Goal: Information Seeking & Learning: Find specific fact

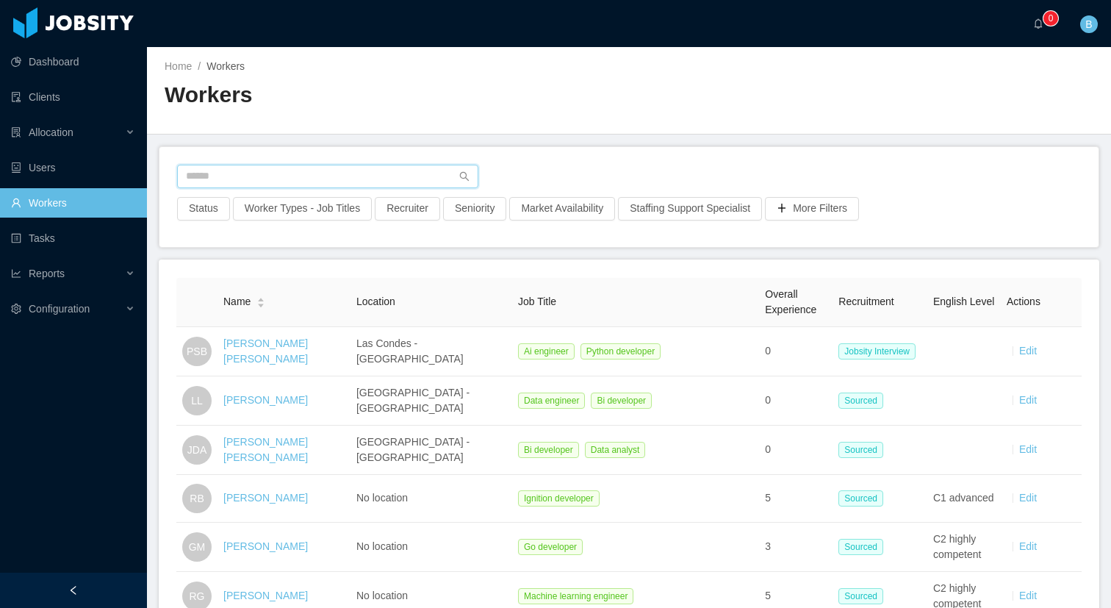
click at [270, 178] on input "text" at bounding box center [327, 177] width 301 height 24
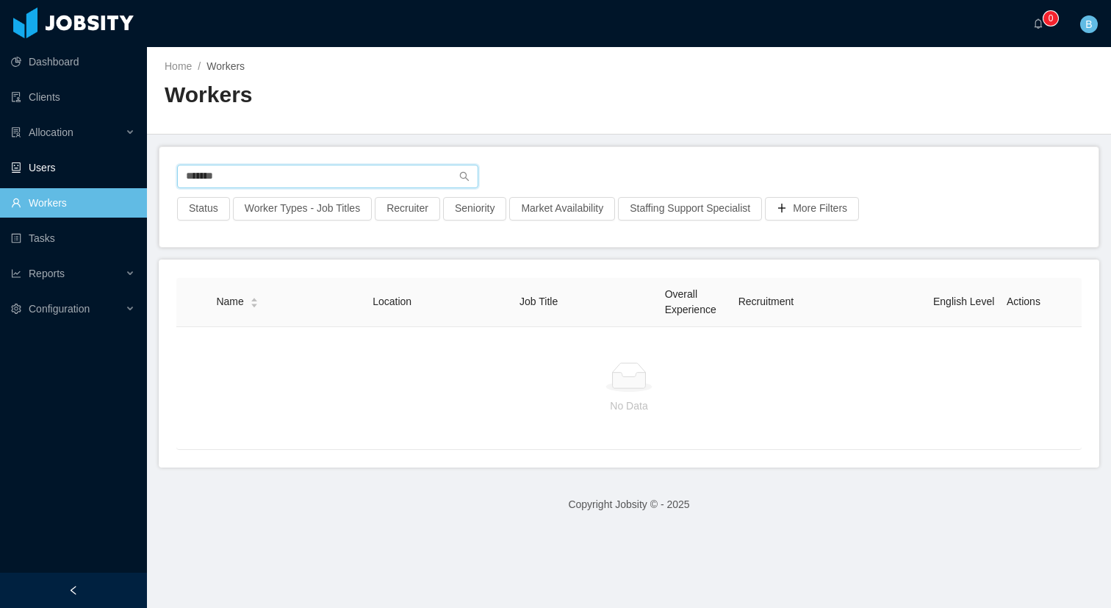
type input "*******"
click at [57, 162] on link "Users" at bounding box center [73, 167] width 124 height 29
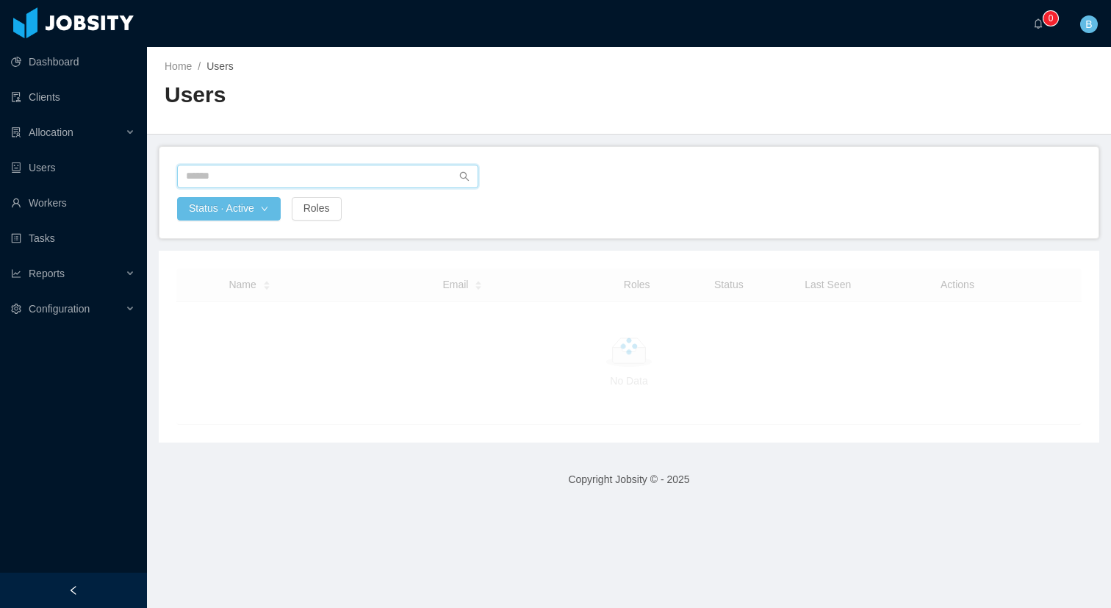
click at [280, 179] on input "text" at bounding box center [327, 177] width 301 height 24
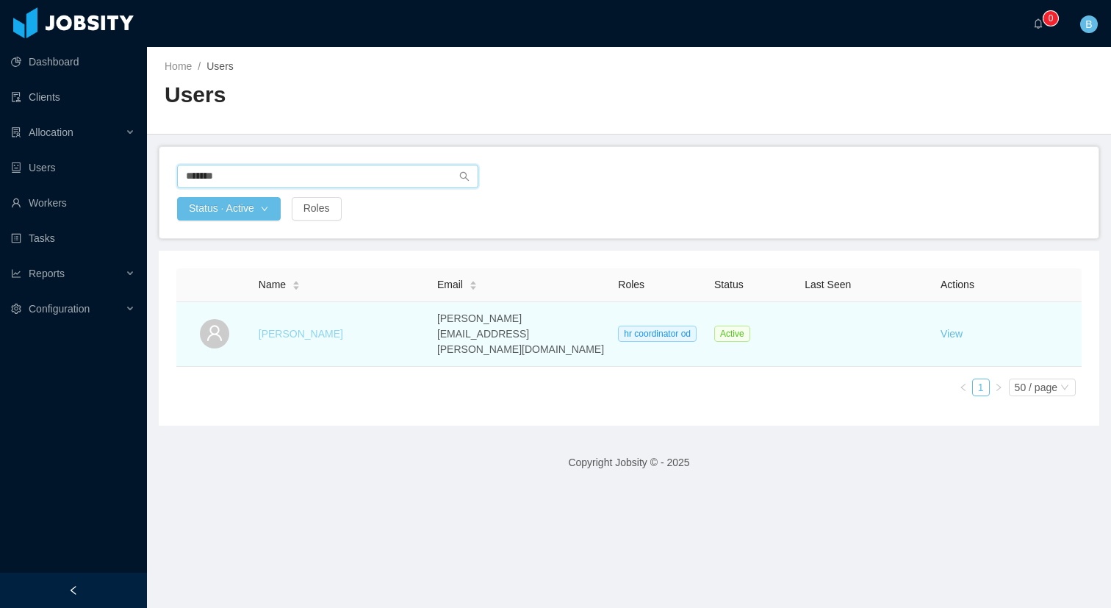
type input "*******"
click at [301, 328] on link "[PERSON_NAME]" at bounding box center [301, 334] width 85 height 12
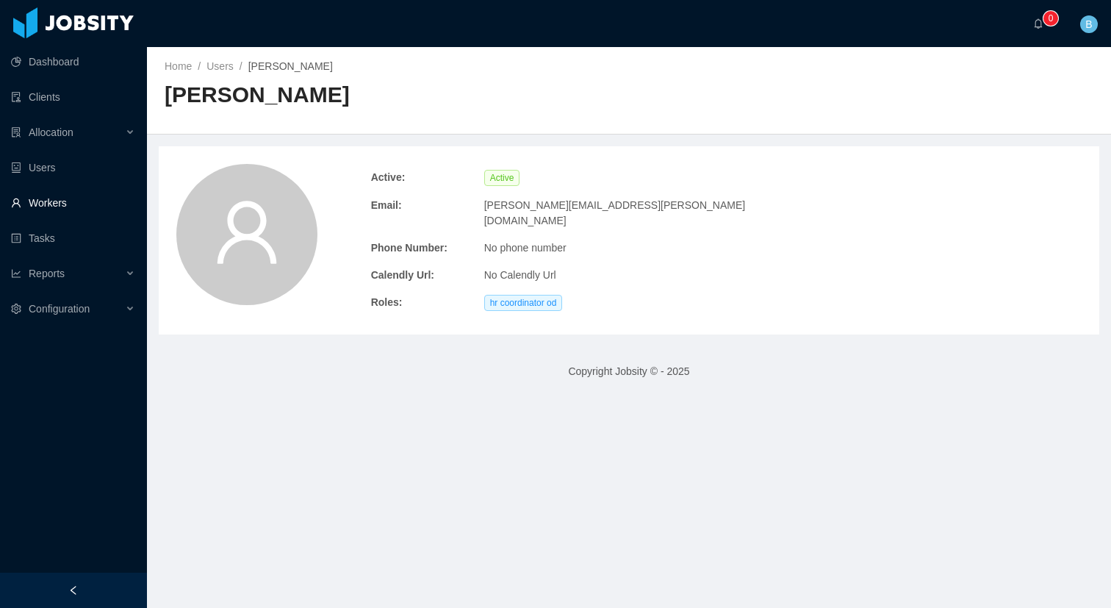
click at [46, 196] on link "Workers" at bounding box center [73, 202] width 124 height 29
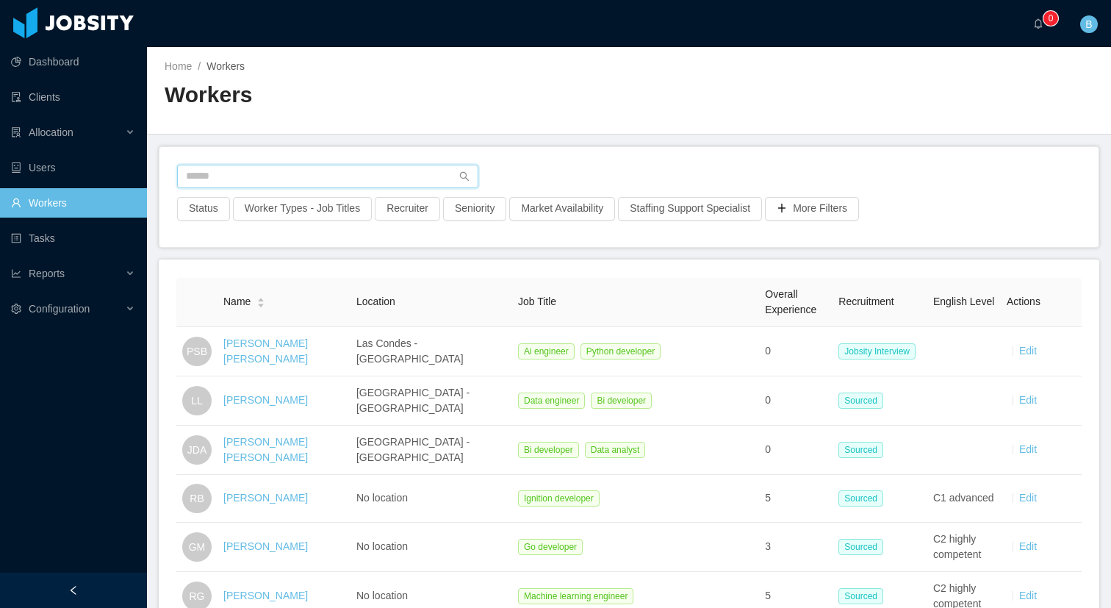
click at [333, 186] on input "text" at bounding box center [327, 177] width 301 height 24
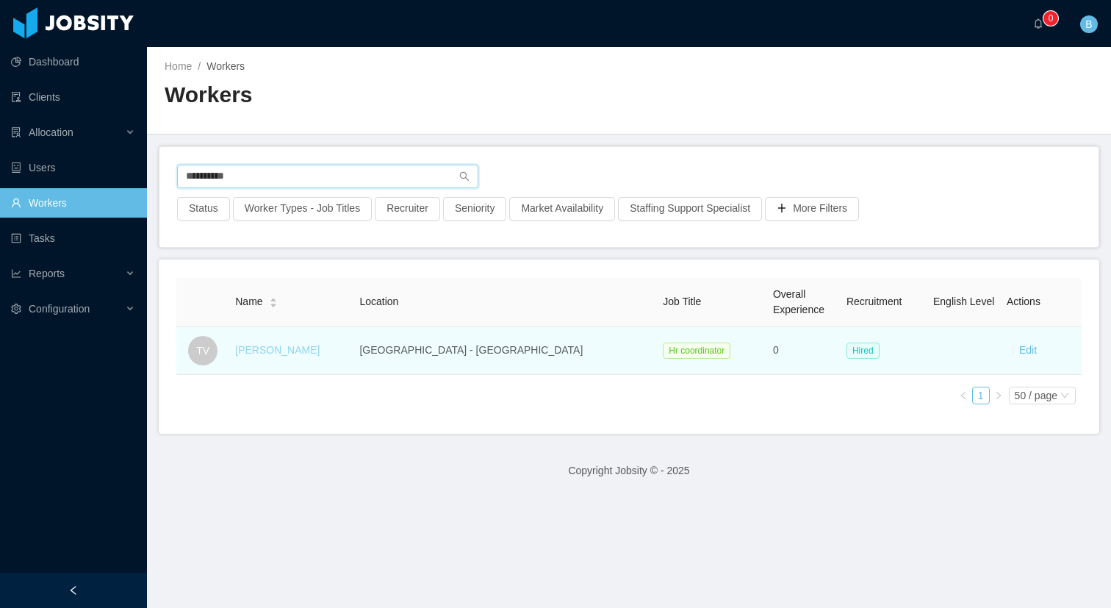
type input "**********"
click at [298, 348] on link "Tatiana Velez" at bounding box center [277, 350] width 85 height 12
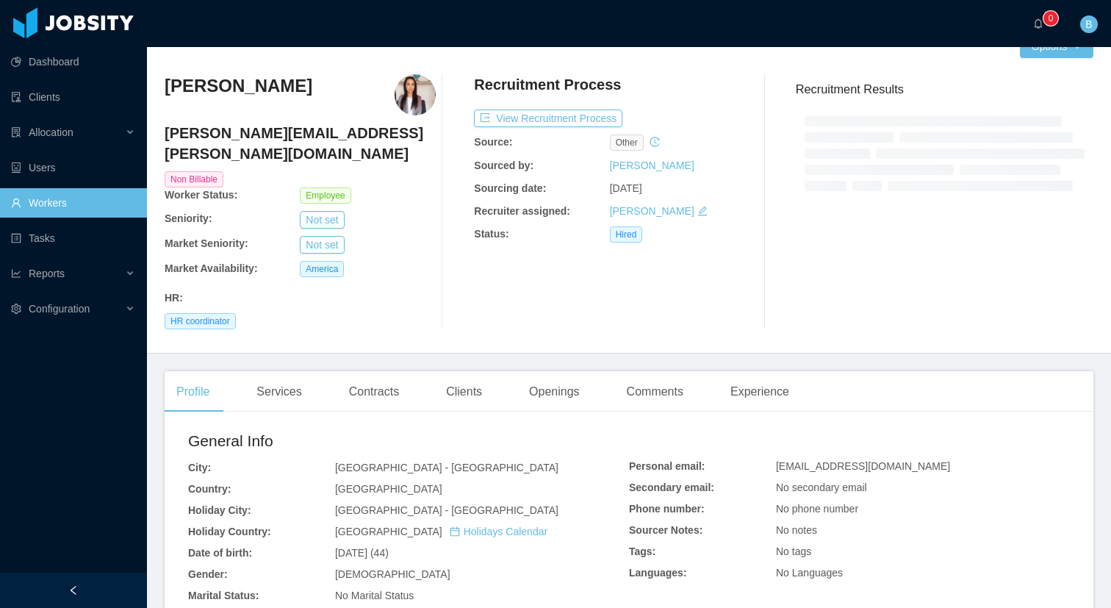
scroll to position [48, 0]
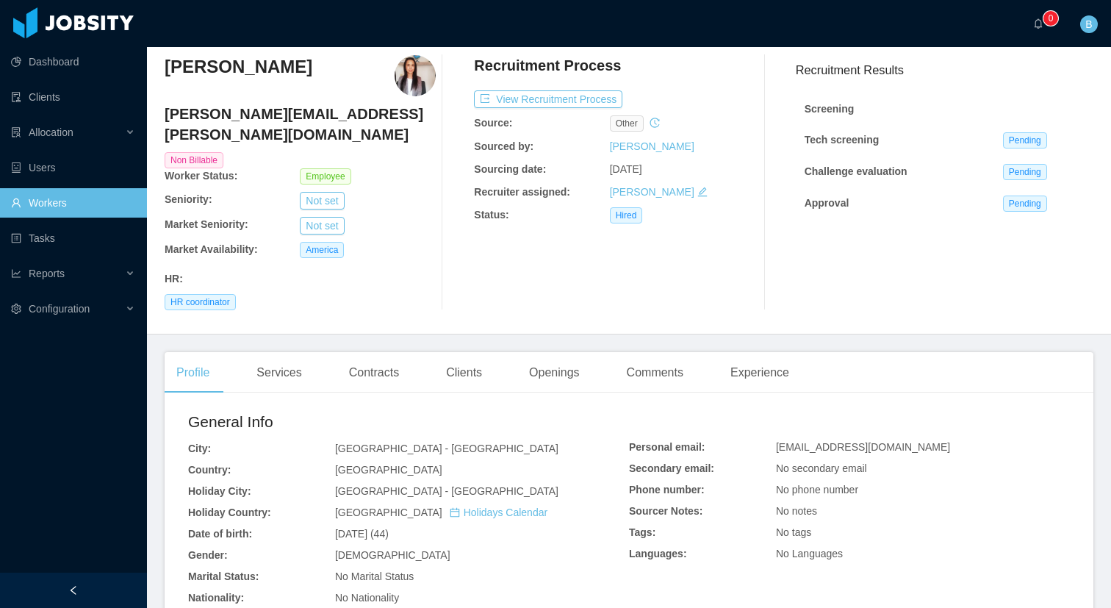
click at [67, 210] on link "Workers" at bounding box center [73, 202] width 124 height 29
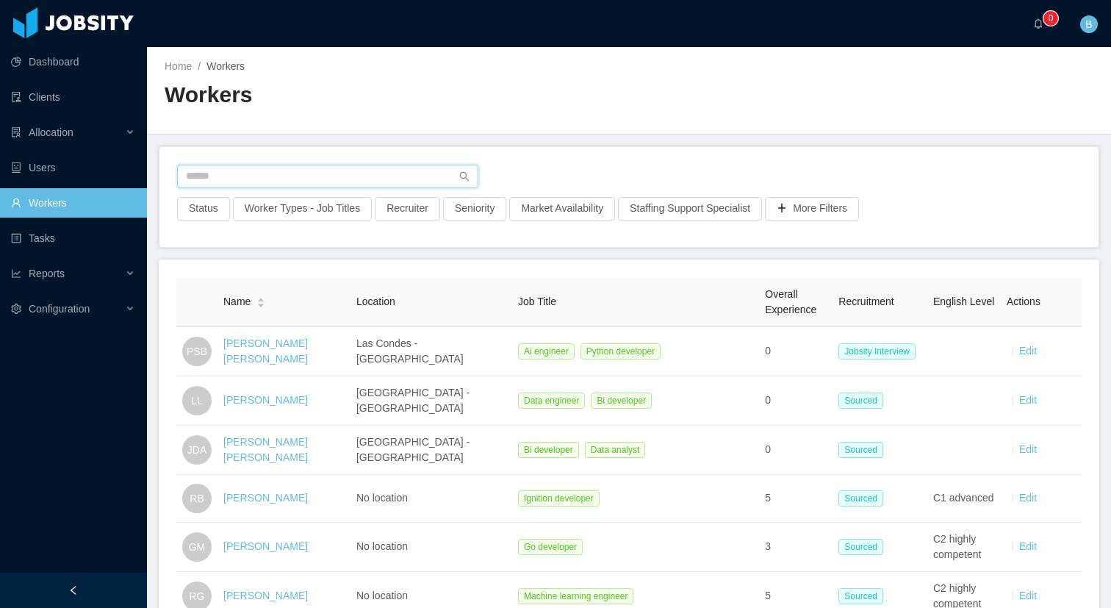
click at [279, 172] on input "text" at bounding box center [327, 177] width 301 height 24
click at [245, 174] on input "text" at bounding box center [327, 177] width 301 height 24
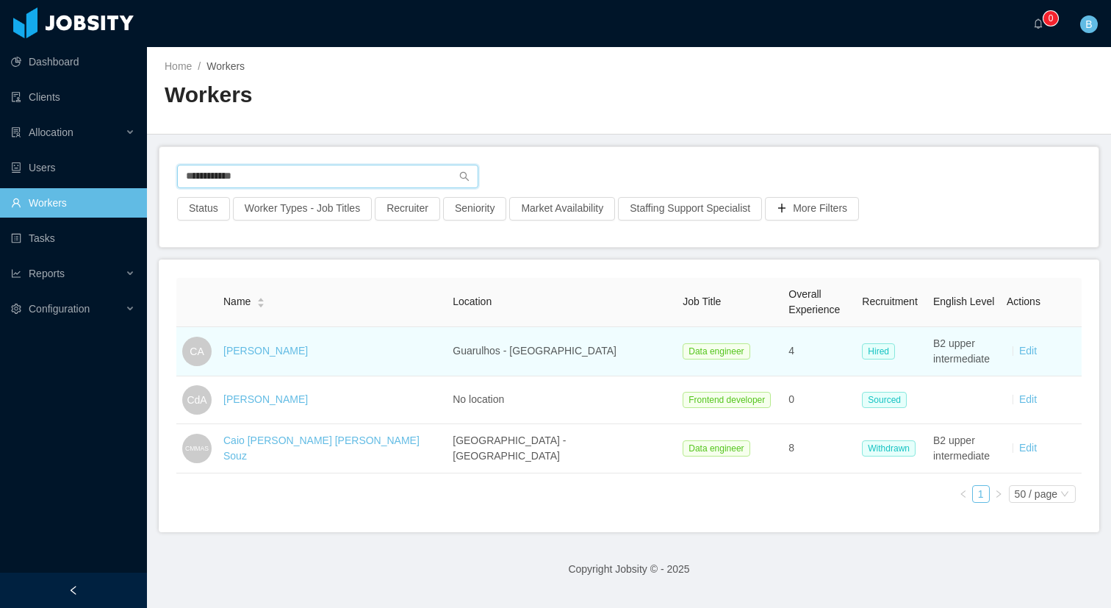
type input "**********"
drag, startPoint x: 561, startPoint y: 345, endPoint x: 481, endPoint y: 351, distance: 79.6
click at [481, 351] on td "Guarulhos - [GEOGRAPHIC_DATA]" at bounding box center [562, 351] width 230 height 49
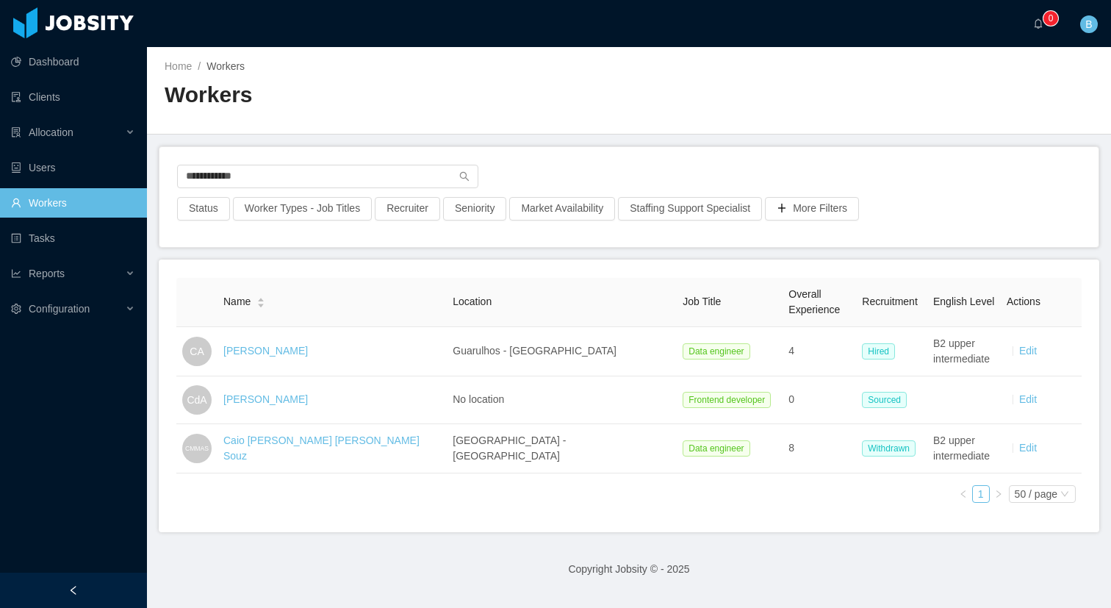
click at [481, 484] on div "Name Location Job Title Overall Experience Recruitment English Level Actions CA…" at bounding box center [629, 396] width 906 height 237
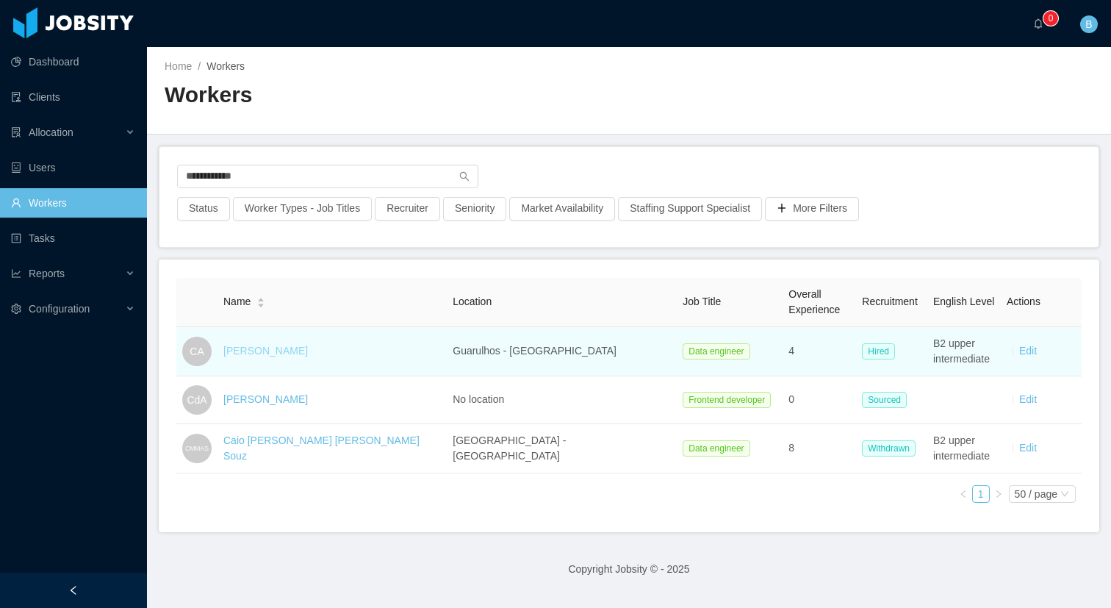
click at [269, 351] on link "[PERSON_NAME]" at bounding box center [265, 351] width 85 height 12
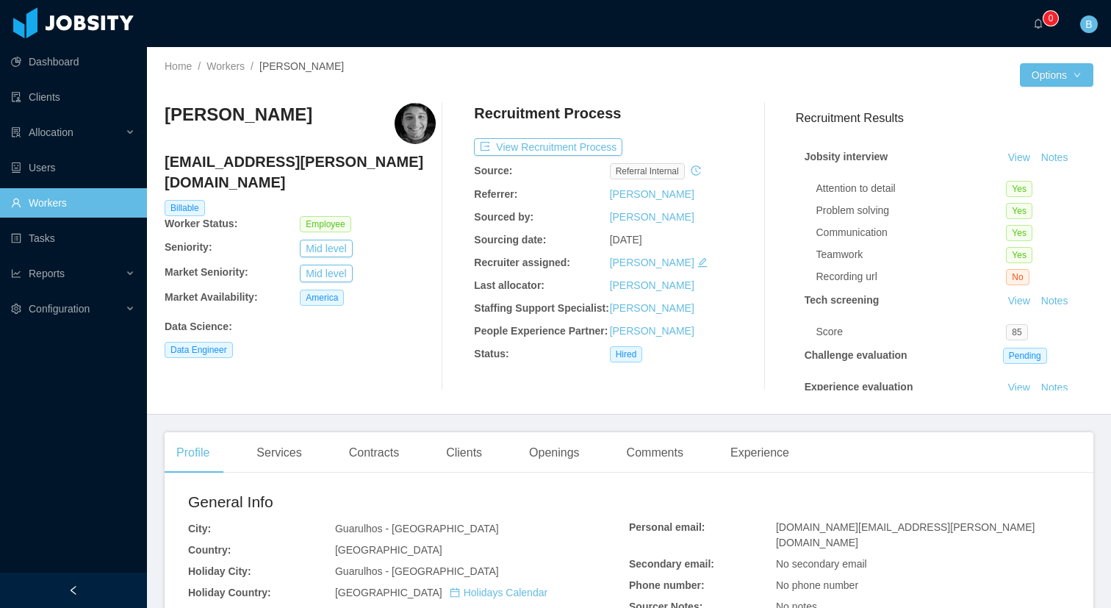
click at [46, 193] on link "Workers" at bounding box center [73, 202] width 124 height 29
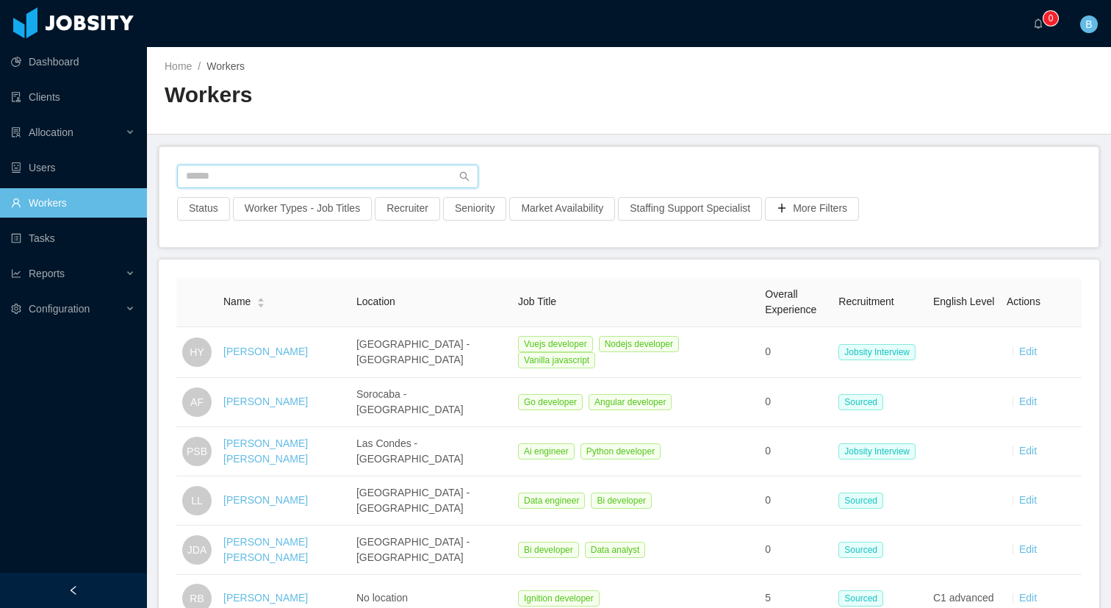
click at [238, 183] on input "text" at bounding box center [327, 177] width 301 height 24
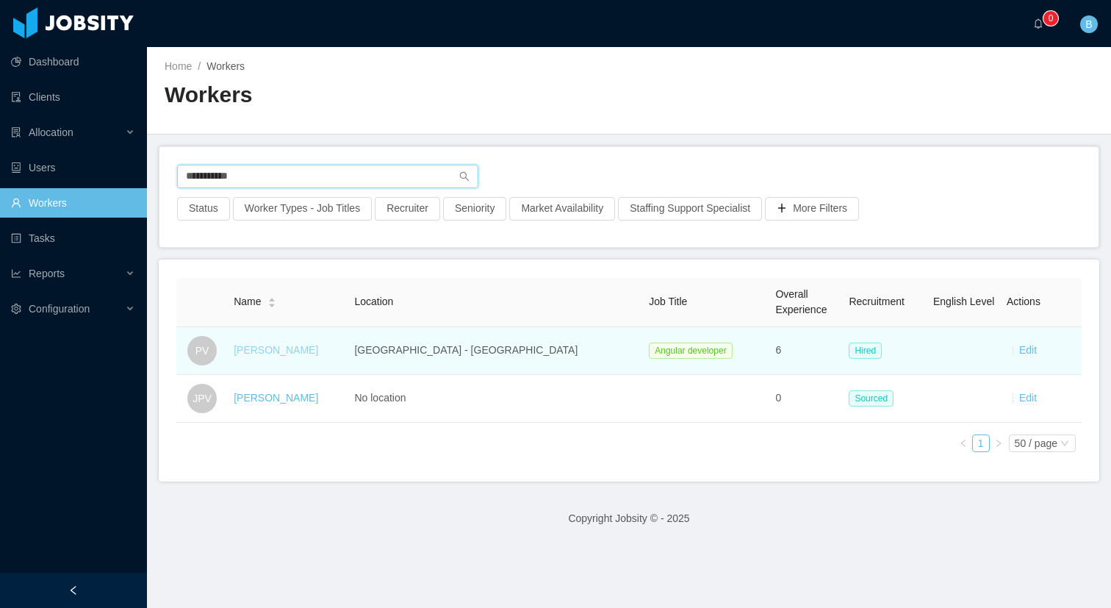
type input "**********"
click at [284, 354] on link "[PERSON_NAME]" at bounding box center [276, 350] width 85 height 12
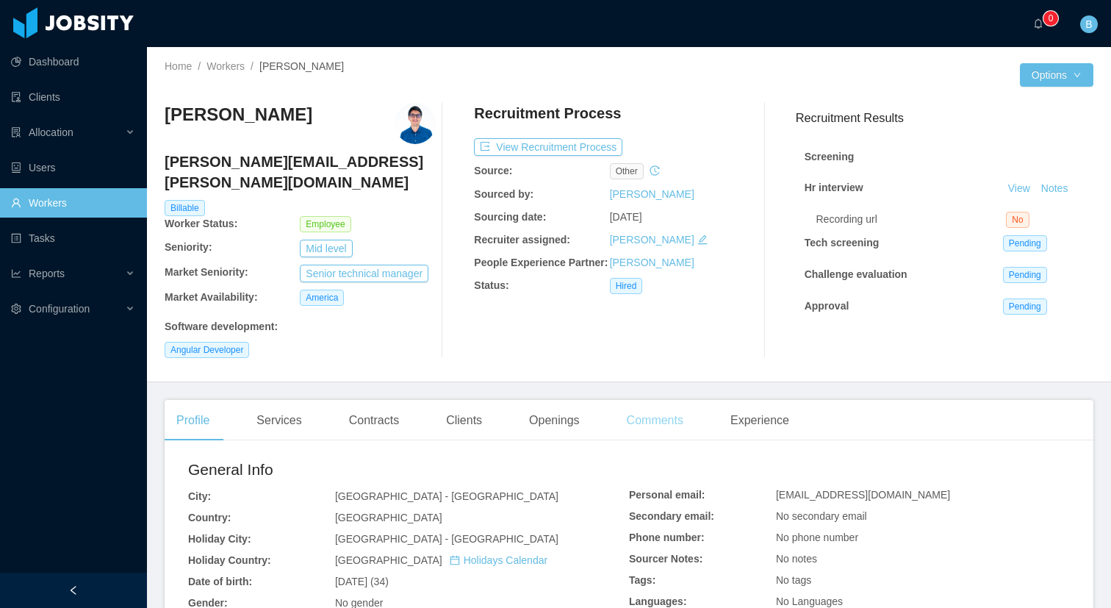
click at [680, 406] on div "Comments" at bounding box center [655, 420] width 80 height 41
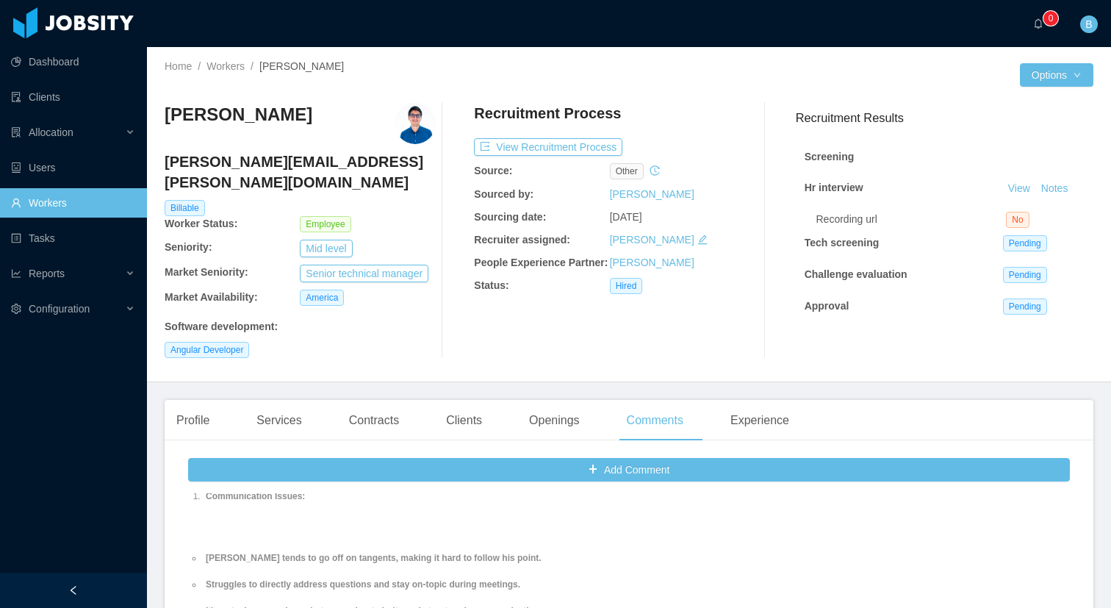
scroll to position [1907, 0]
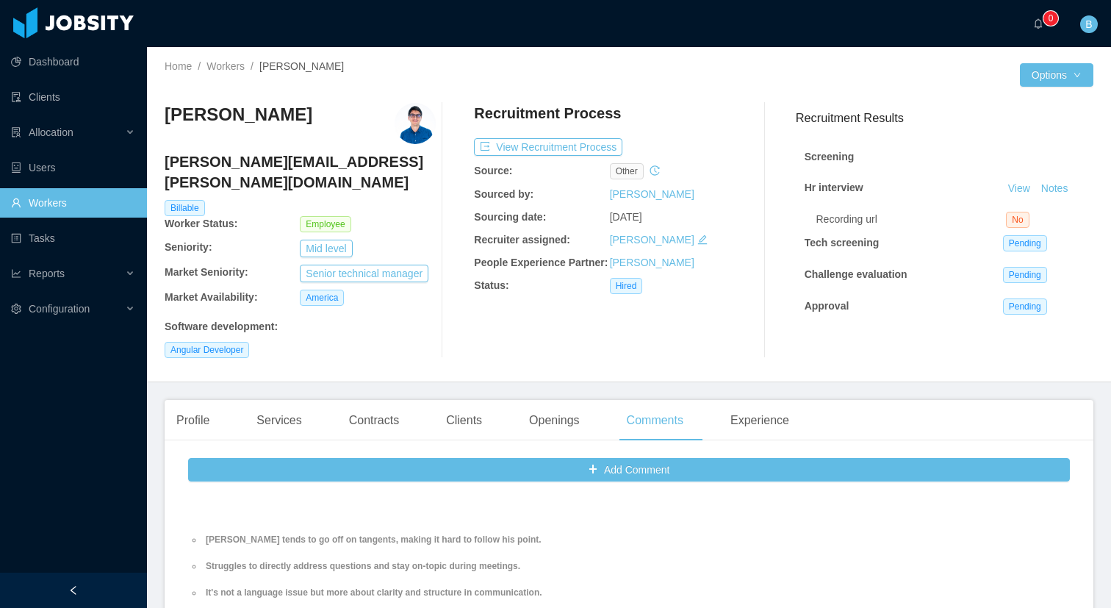
click at [363, 540] on li "[PERSON_NAME] tends to go off on tangents, making it hard to follow his point." at bounding box center [591, 539] width 776 height 13
click at [363, 538] on strong "[PERSON_NAME] tends to go off on tangents, making it hard to follow his point." at bounding box center [374, 539] width 336 height 10
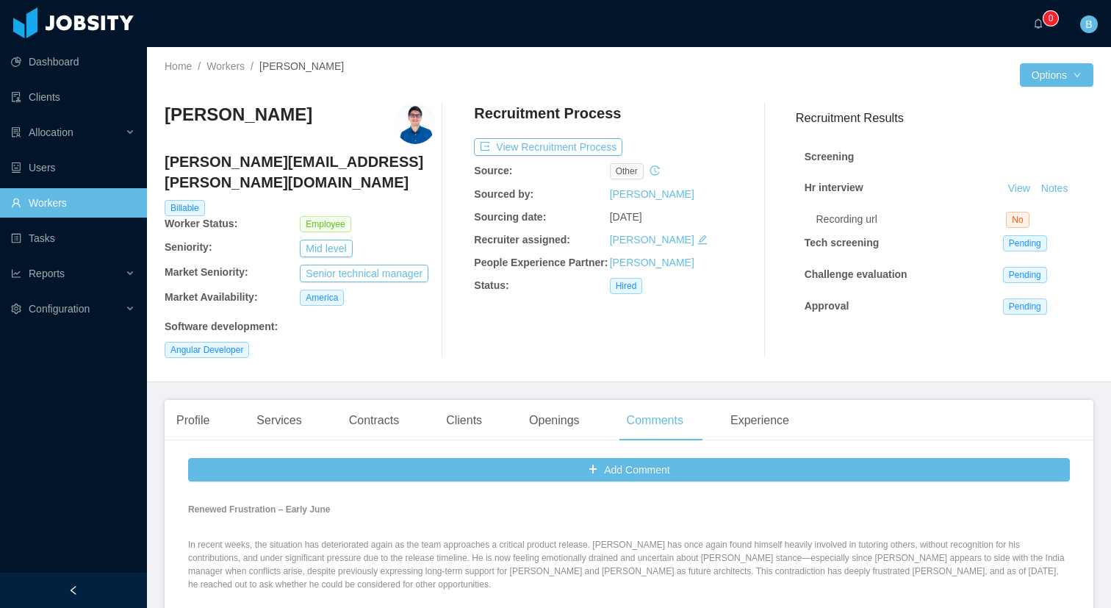
scroll to position [4350, 0]
